Goal: Information Seeking & Learning: Understand process/instructions

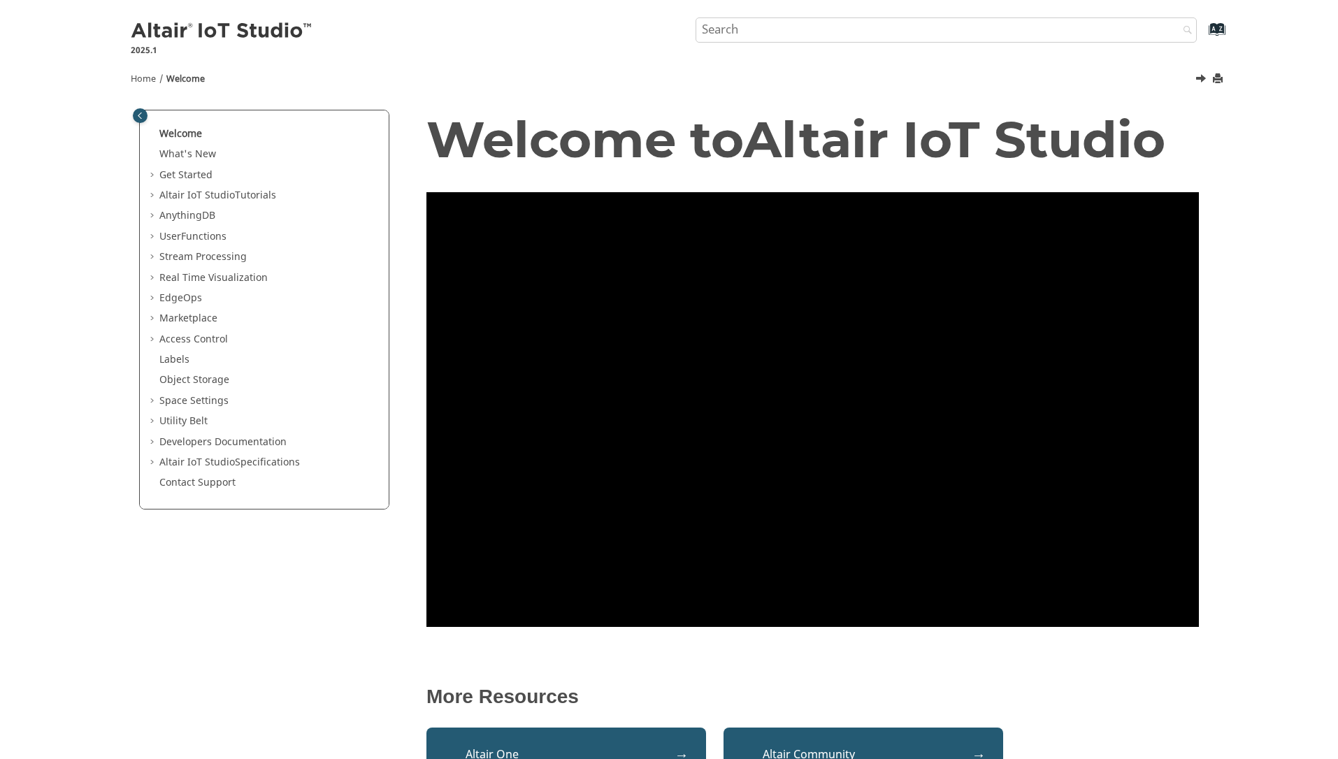
click at [154, 196] on span "Table of Contents" at bounding box center [153, 196] width 11 height 14
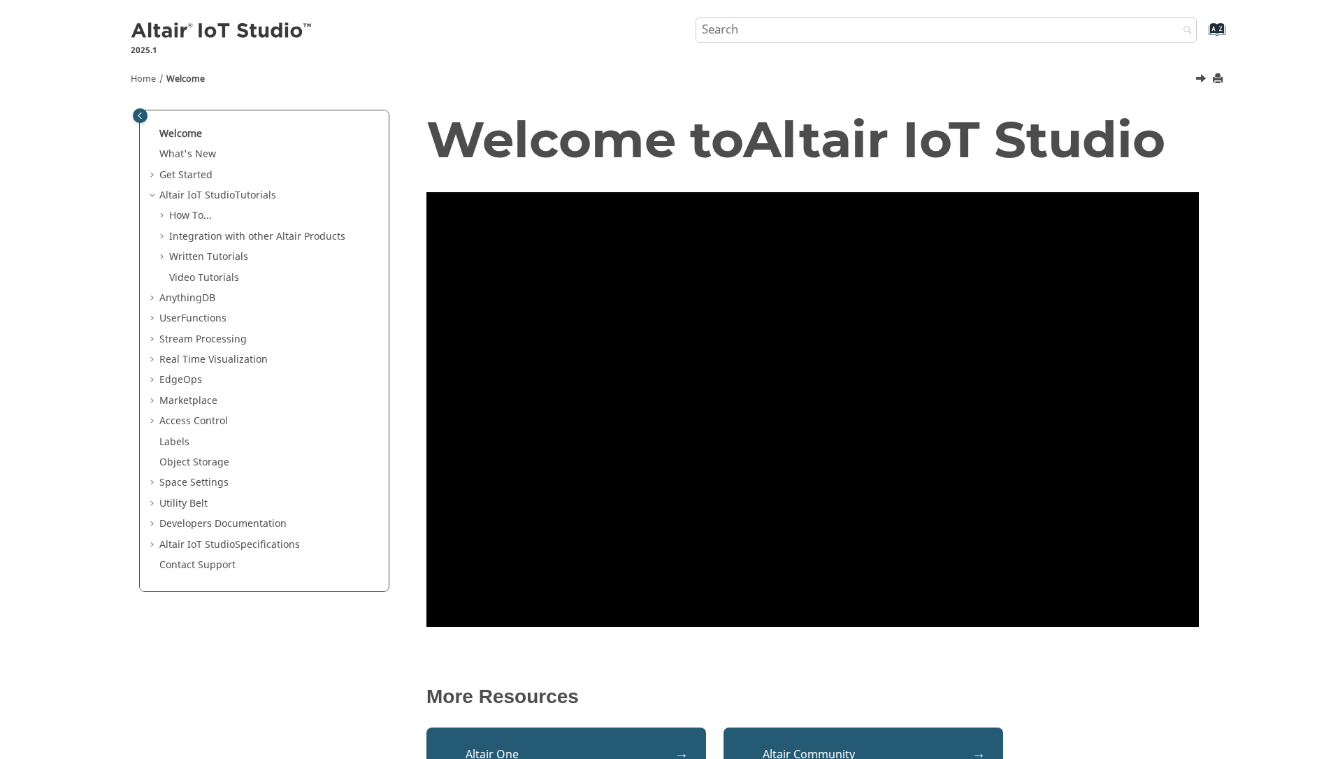
click at [162, 212] on span "Table of Contents" at bounding box center [163, 216] width 11 height 14
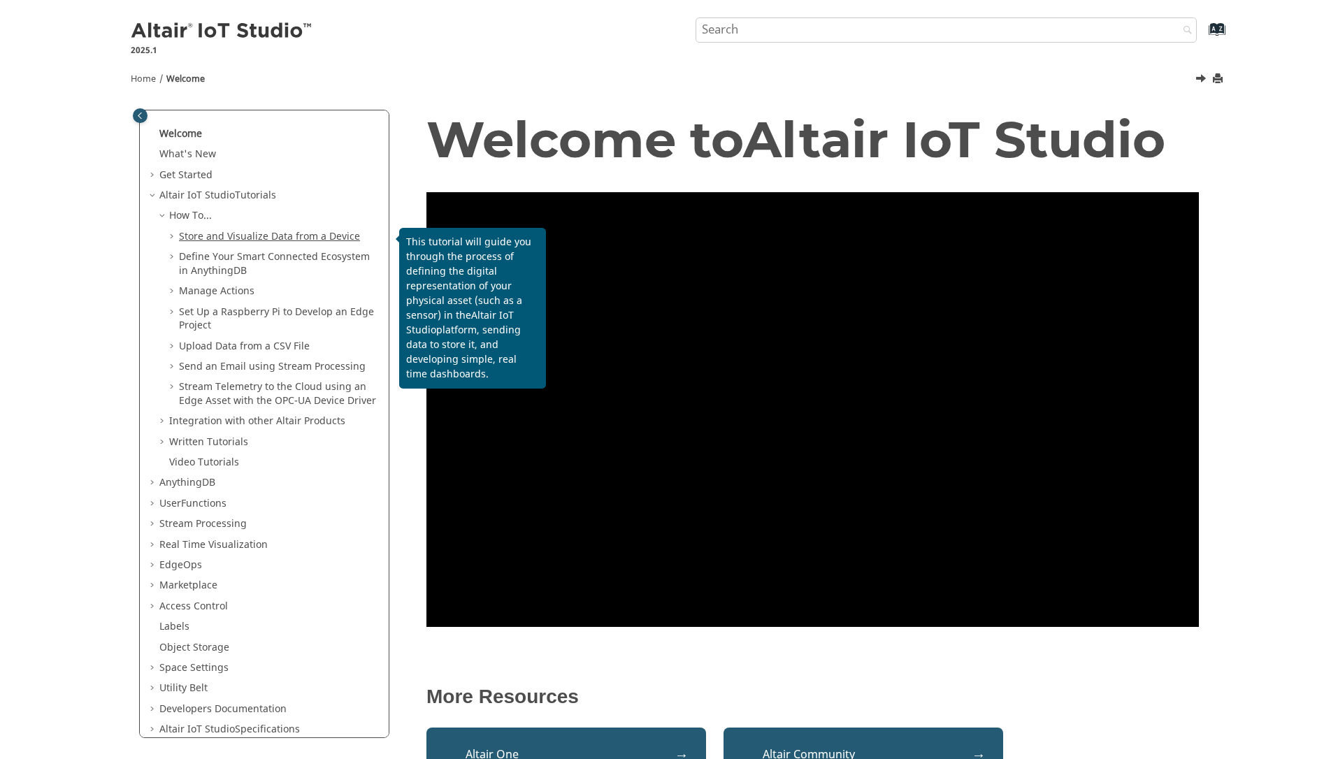
click at [199, 237] on link "Store and Visualize Data from a Device" at bounding box center [269, 236] width 181 height 15
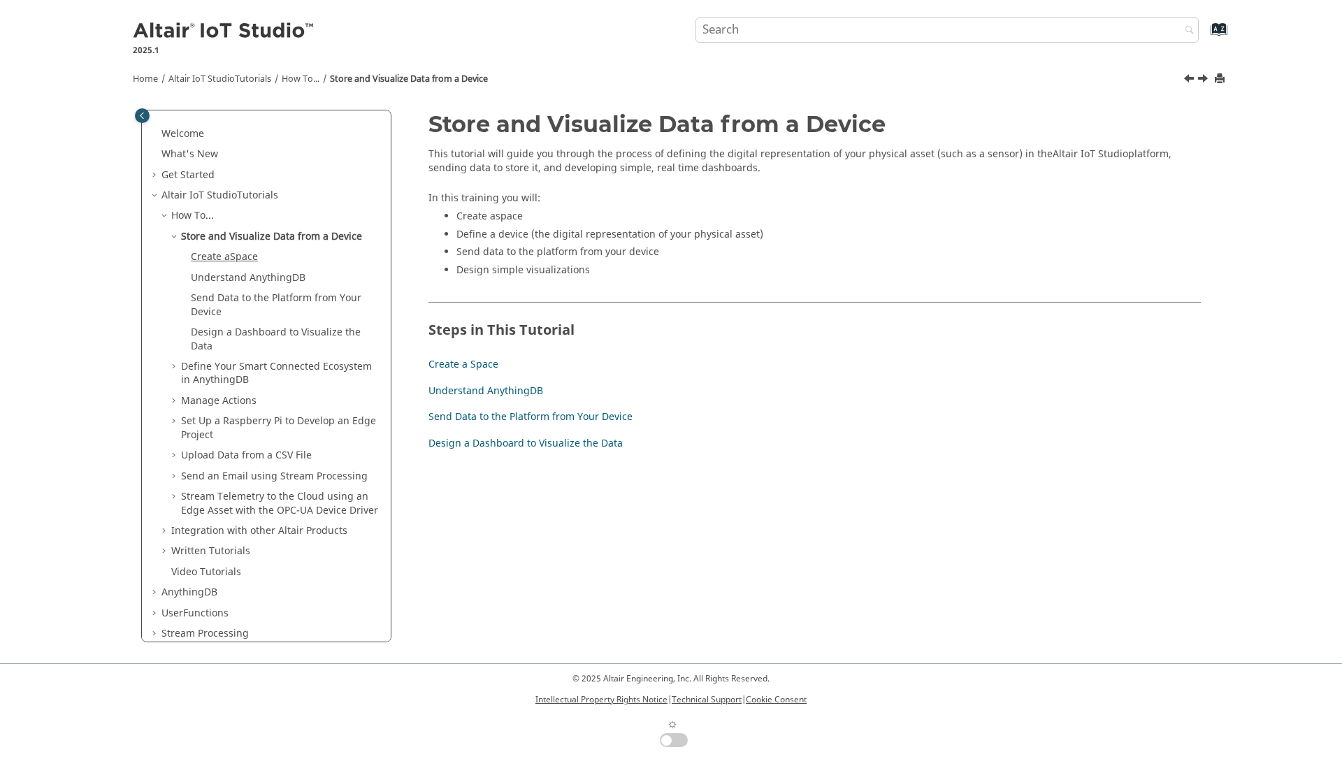
click at [245, 257] on span "Space" at bounding box center [244, 257] width 28 height 15
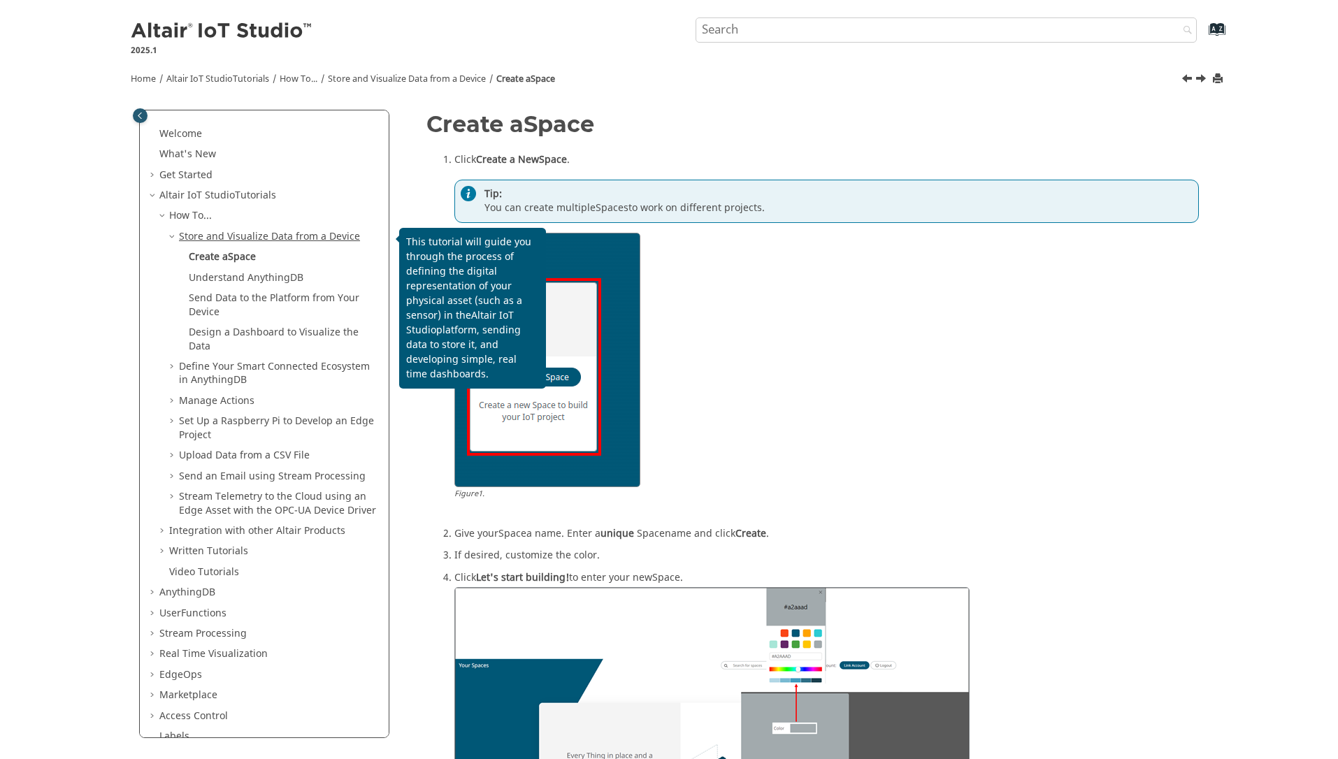
click at [252, 236] on link "Store and Visualize Data from a Device" at bounding box center [269, 236] width 181 height 15
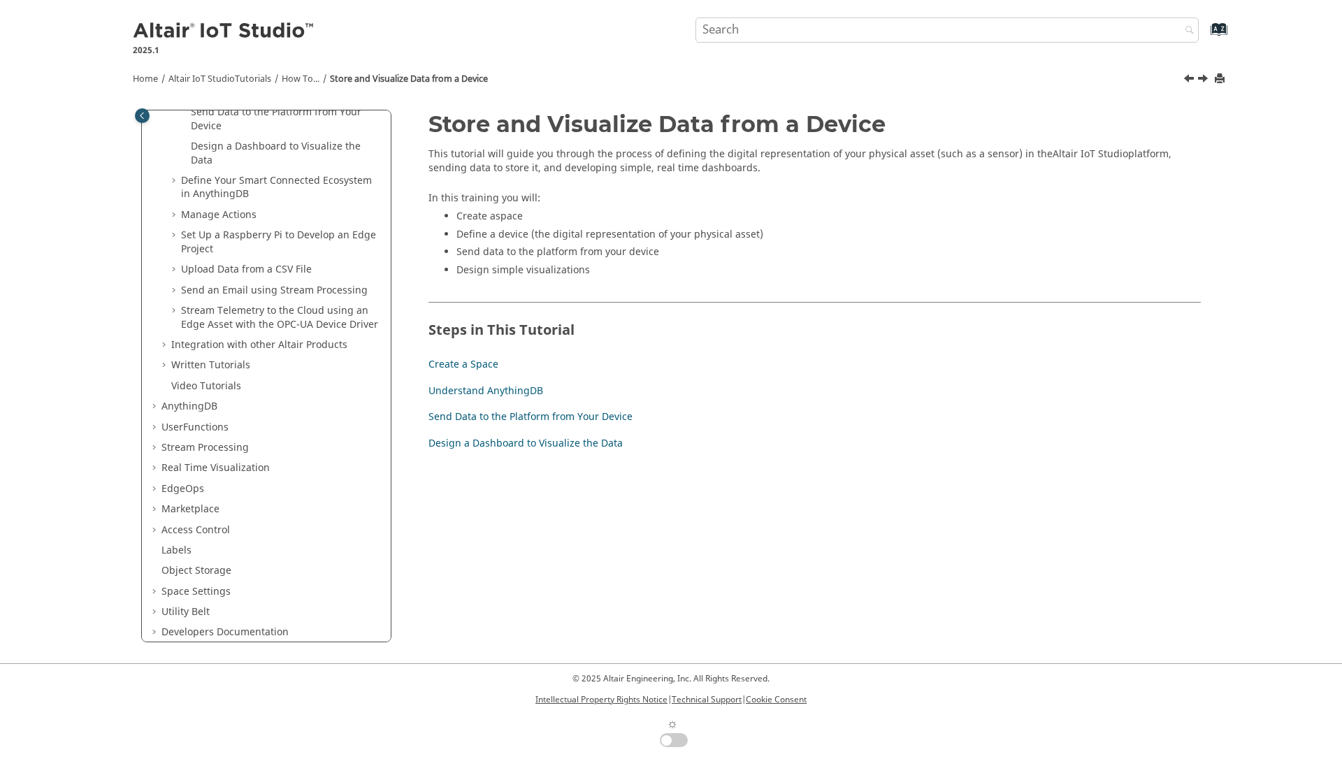
scroll to position [244, 0]
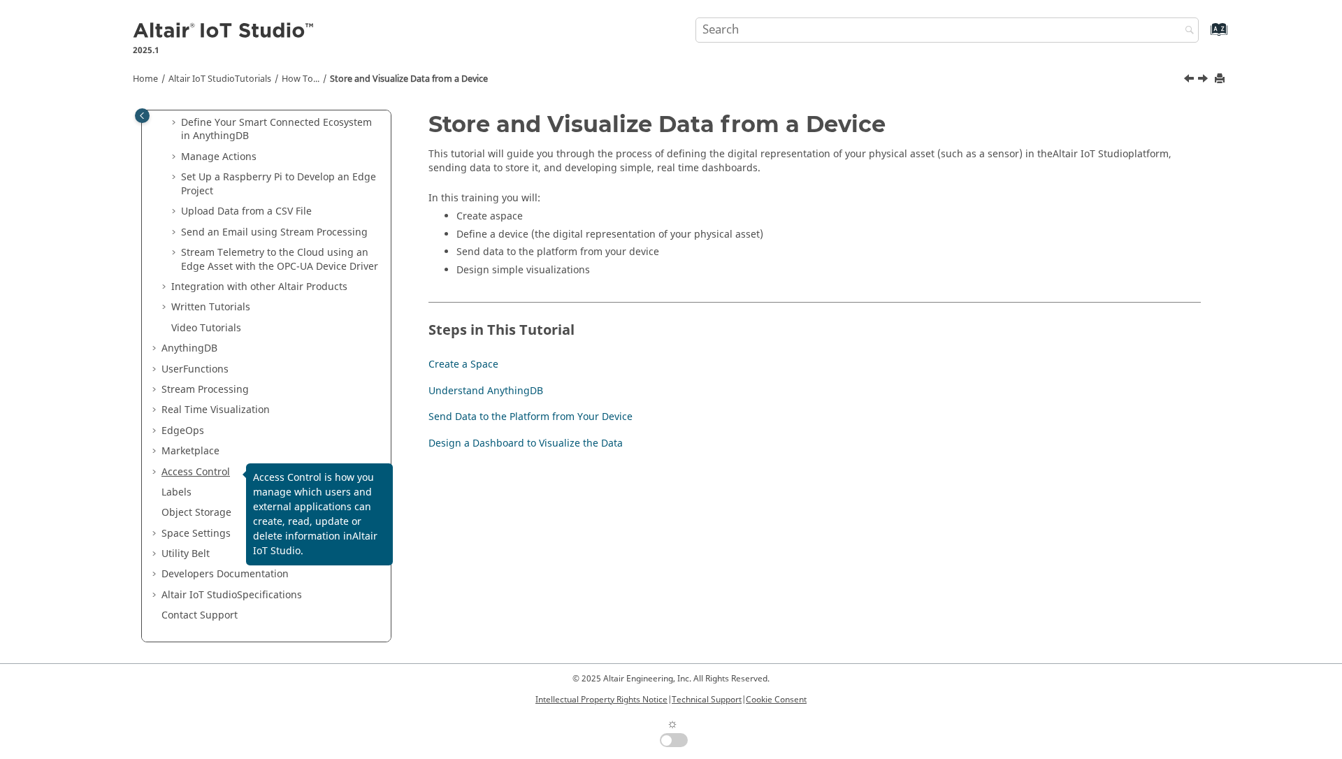
click at [201, 469] on link "Access Control" at bounding box center [195, 472] width 68 height 15
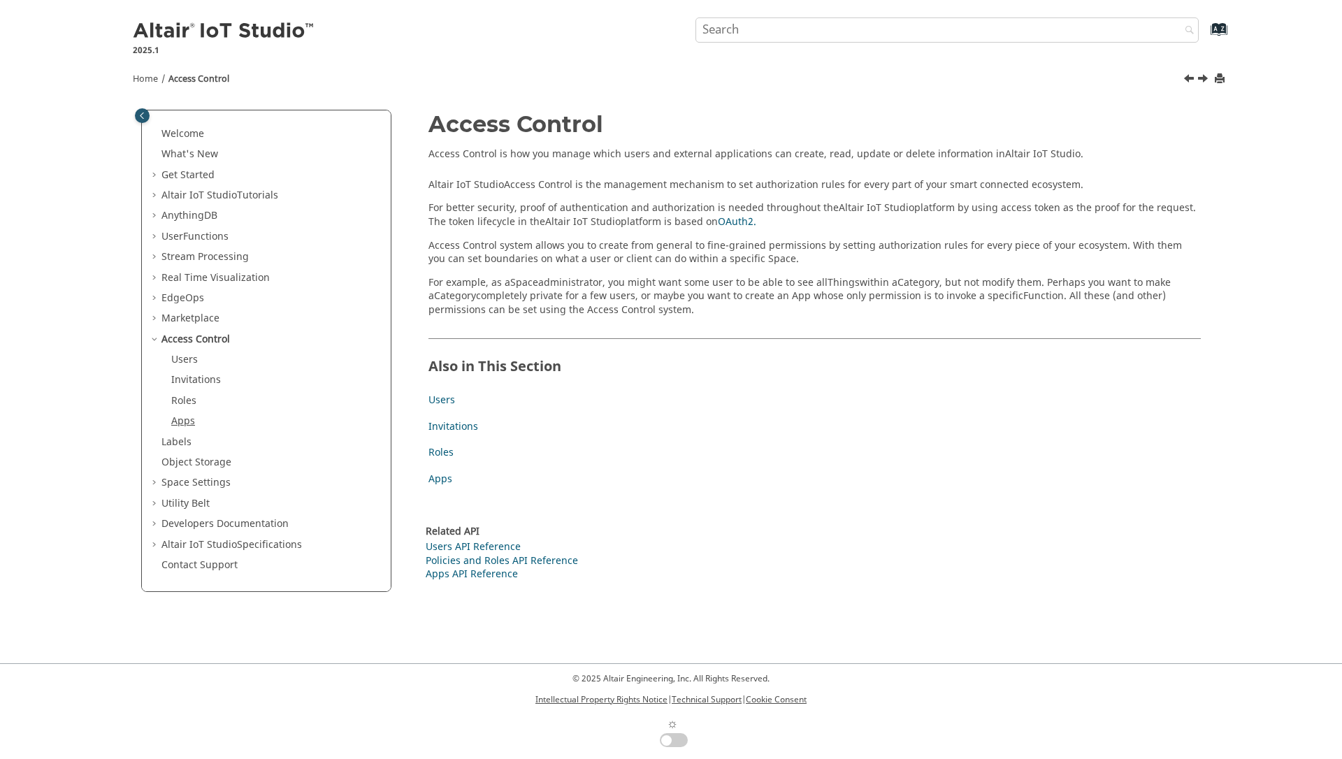
click at [183, 428] on link "Apps" at bounding box center [183, 421] width 24 height 15
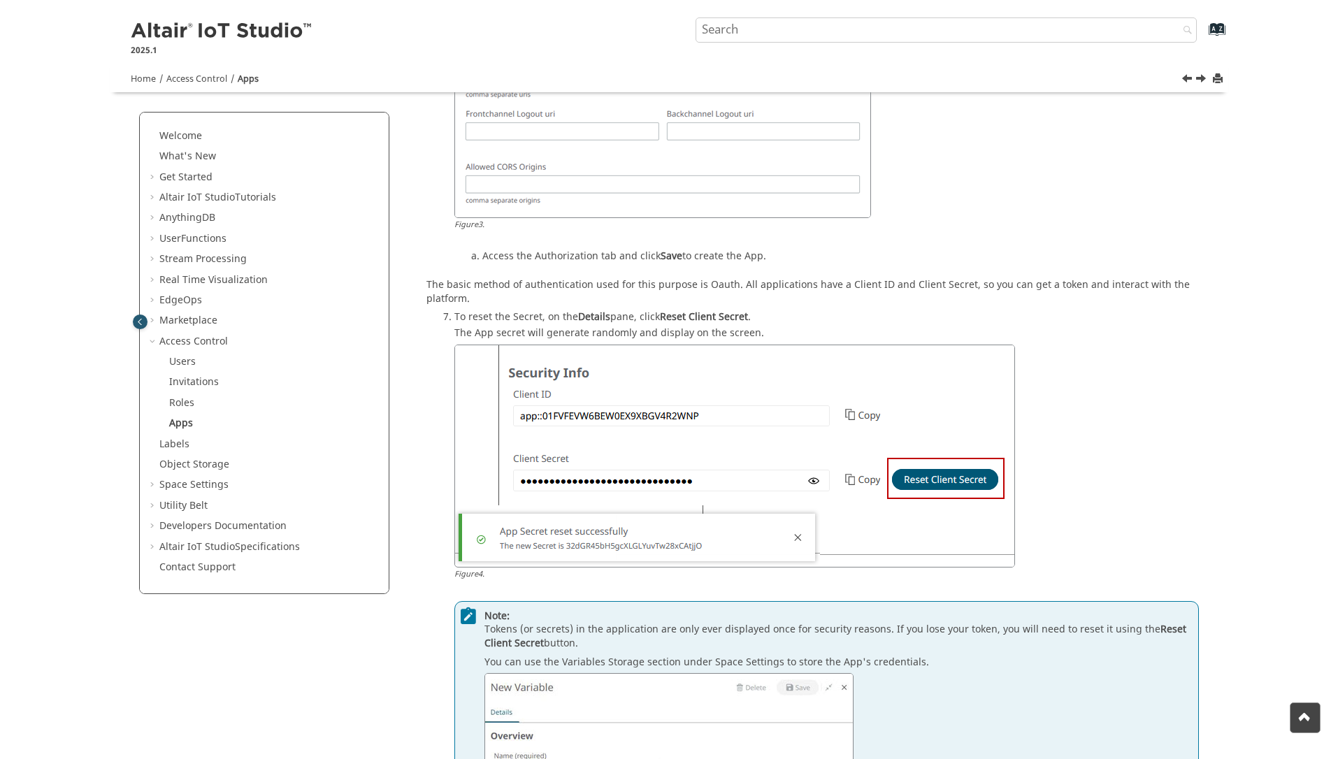
scroll to position [1824, 0]
